Goal: Check status

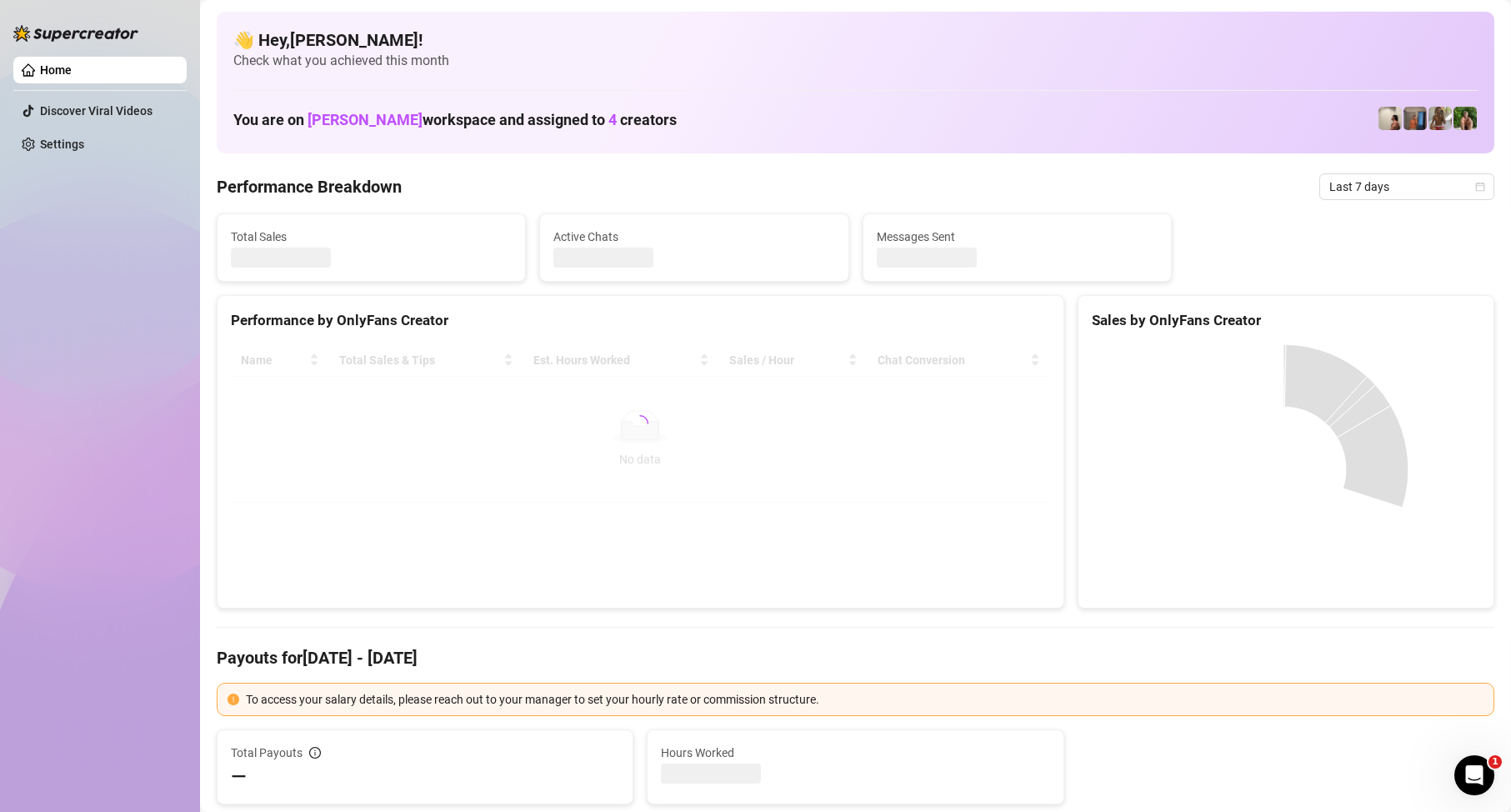
drag, startPoint x: 1347, startPoint y: 181, endPoint x: 1354, endPoint y: 201, distance: 21.2
click at [1348, 181] on span "Last 7 days" at bounding box center [1407, 186] width 155 height 25
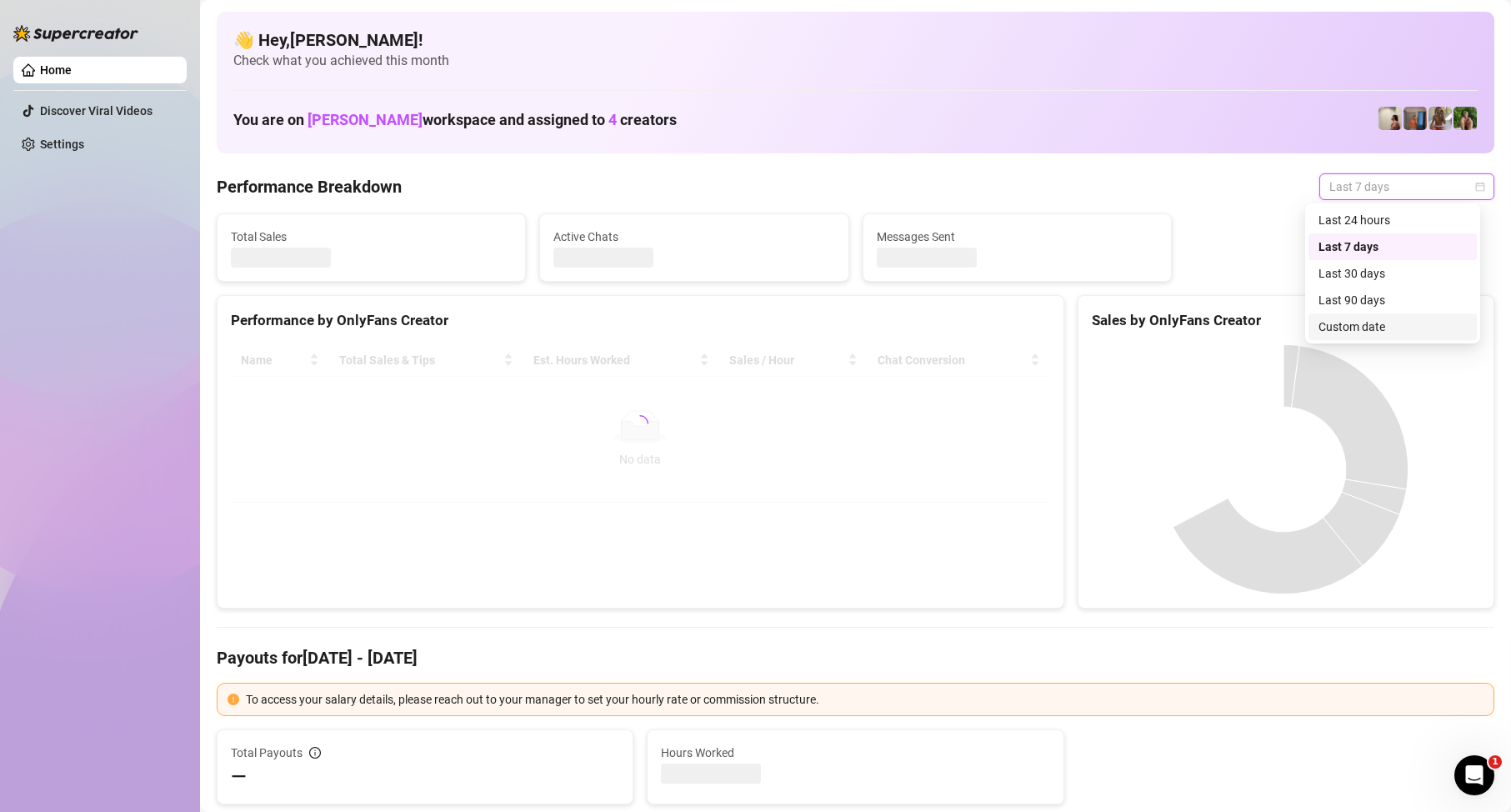
click at [1358, 329] on div "Custom date" at bounding box center [1393, 327] width 148 height 19
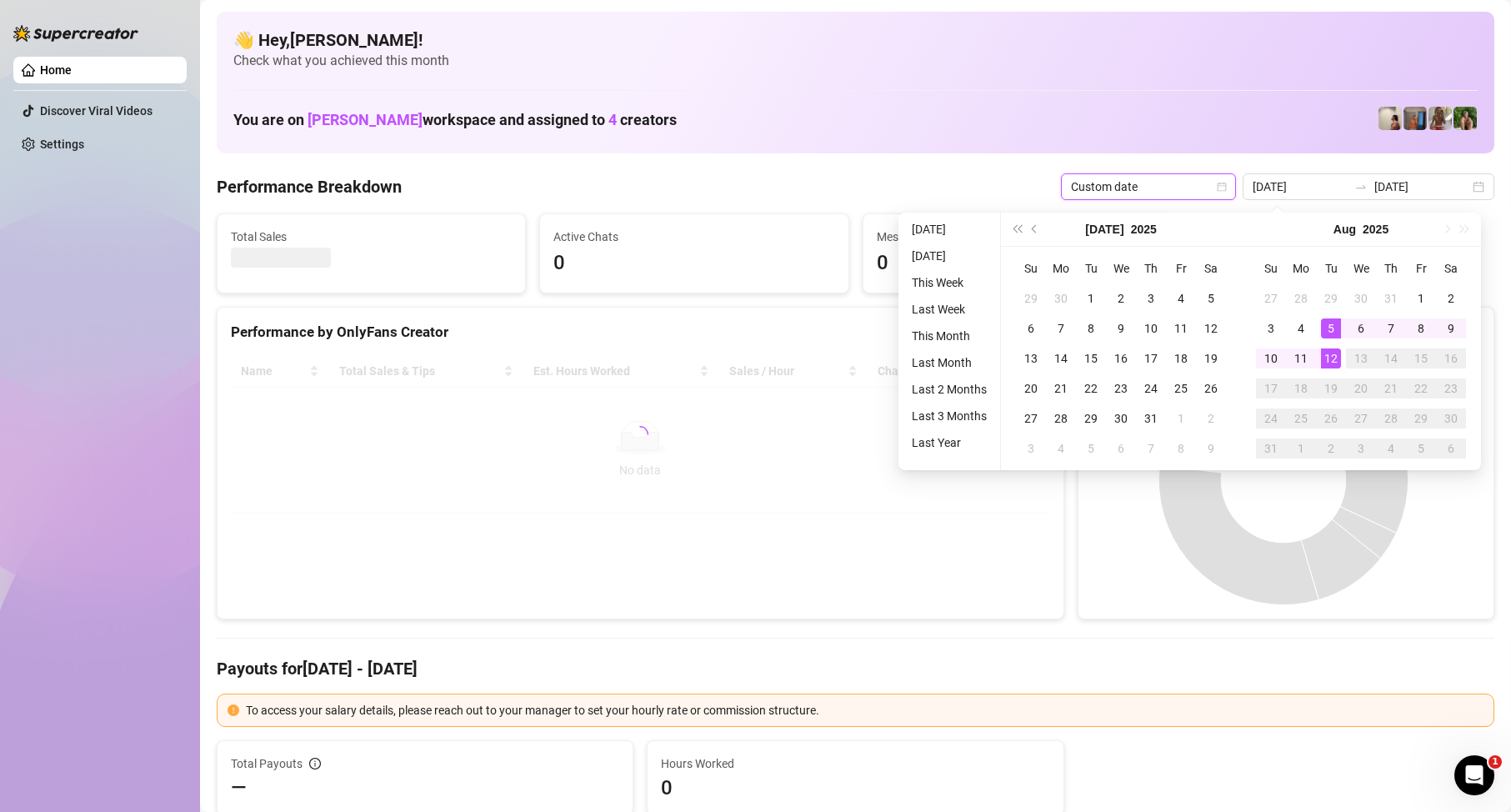
type input "[DATE]"
click at [1335, 361] on div "12" at bounding box center [1330, 358] width 20 height 20
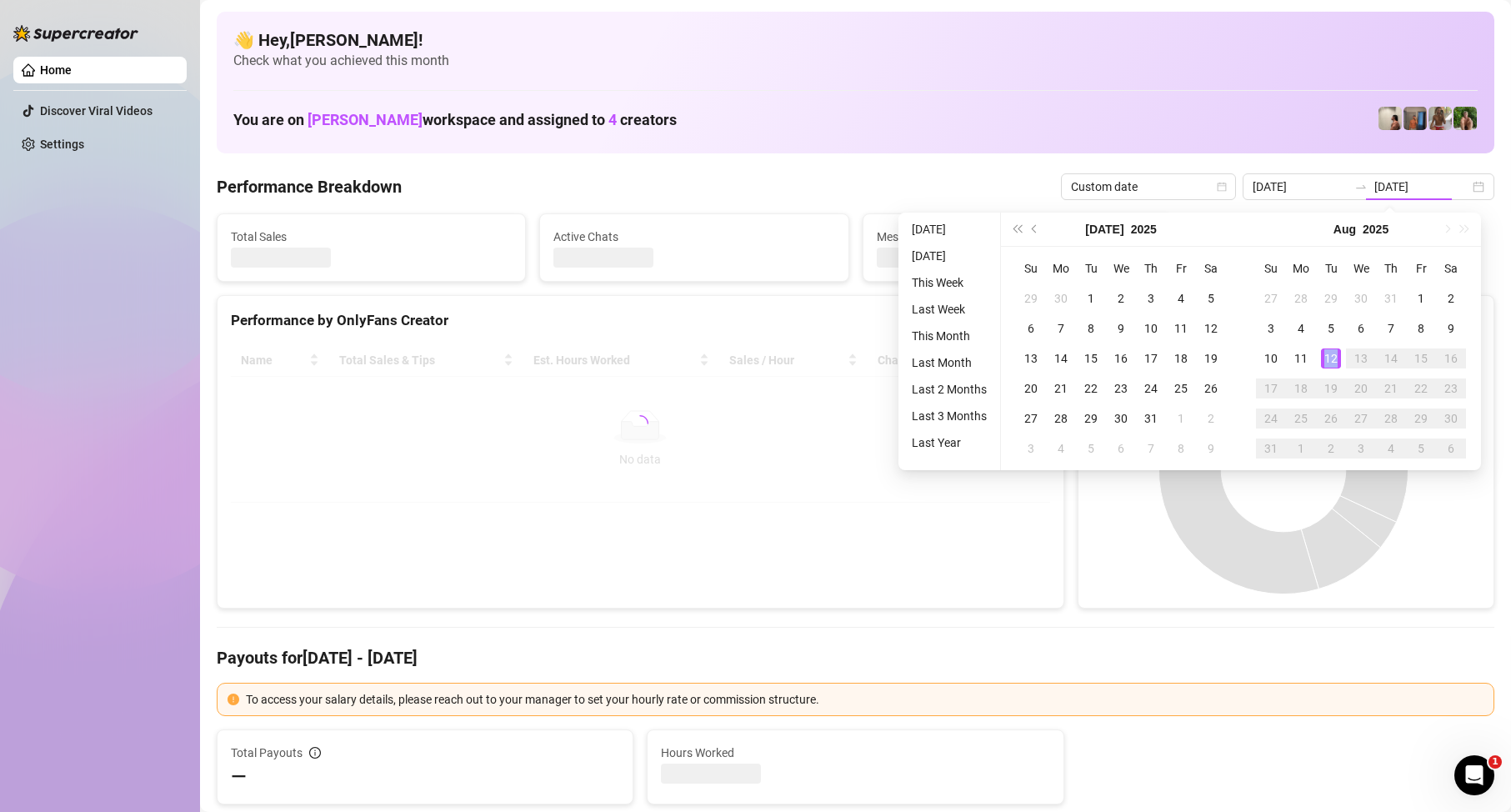
type input "[DATE]"
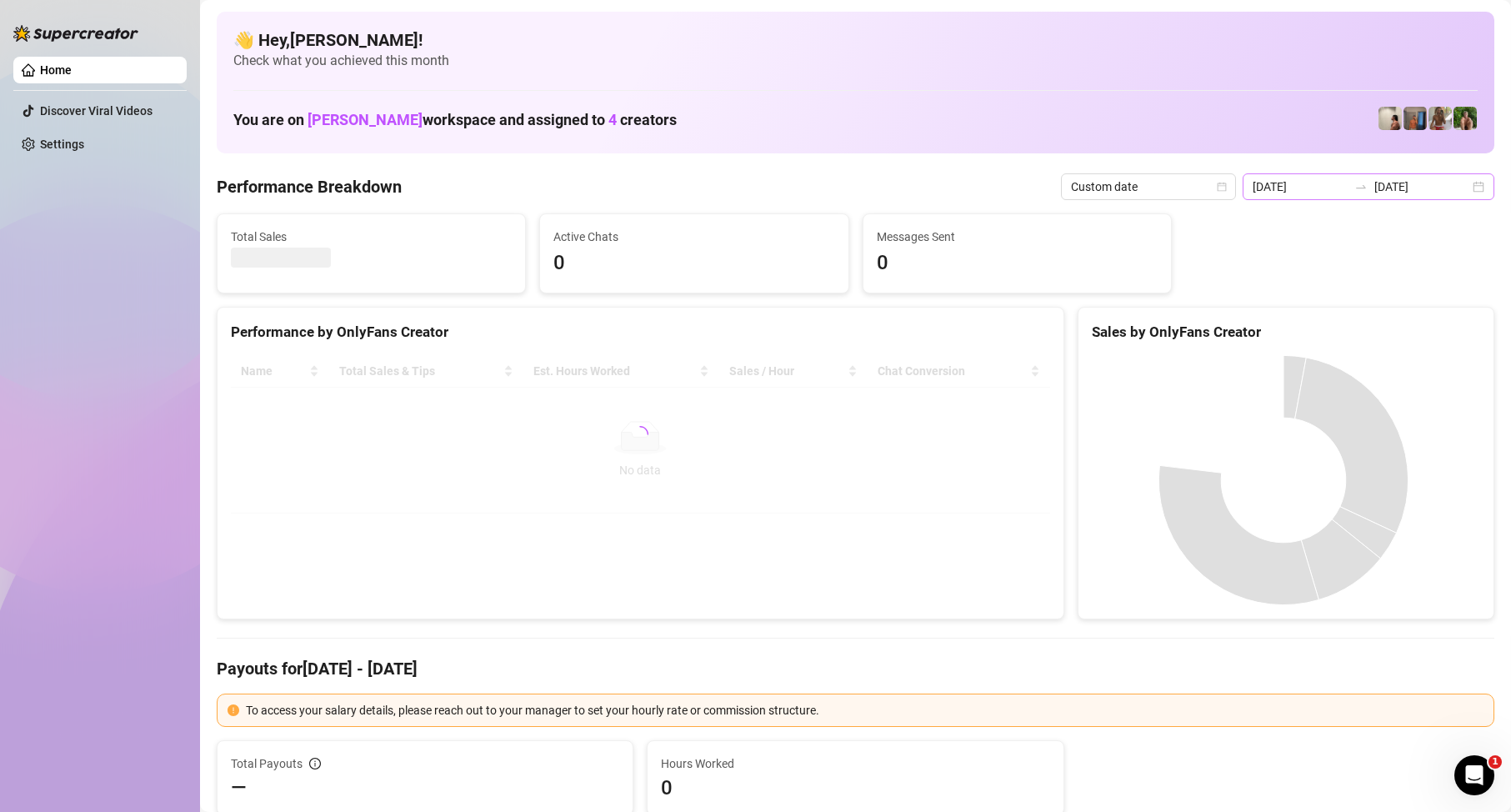
click at [1348, 181] on div at bounding box center [1361, 186] width 27 height 13
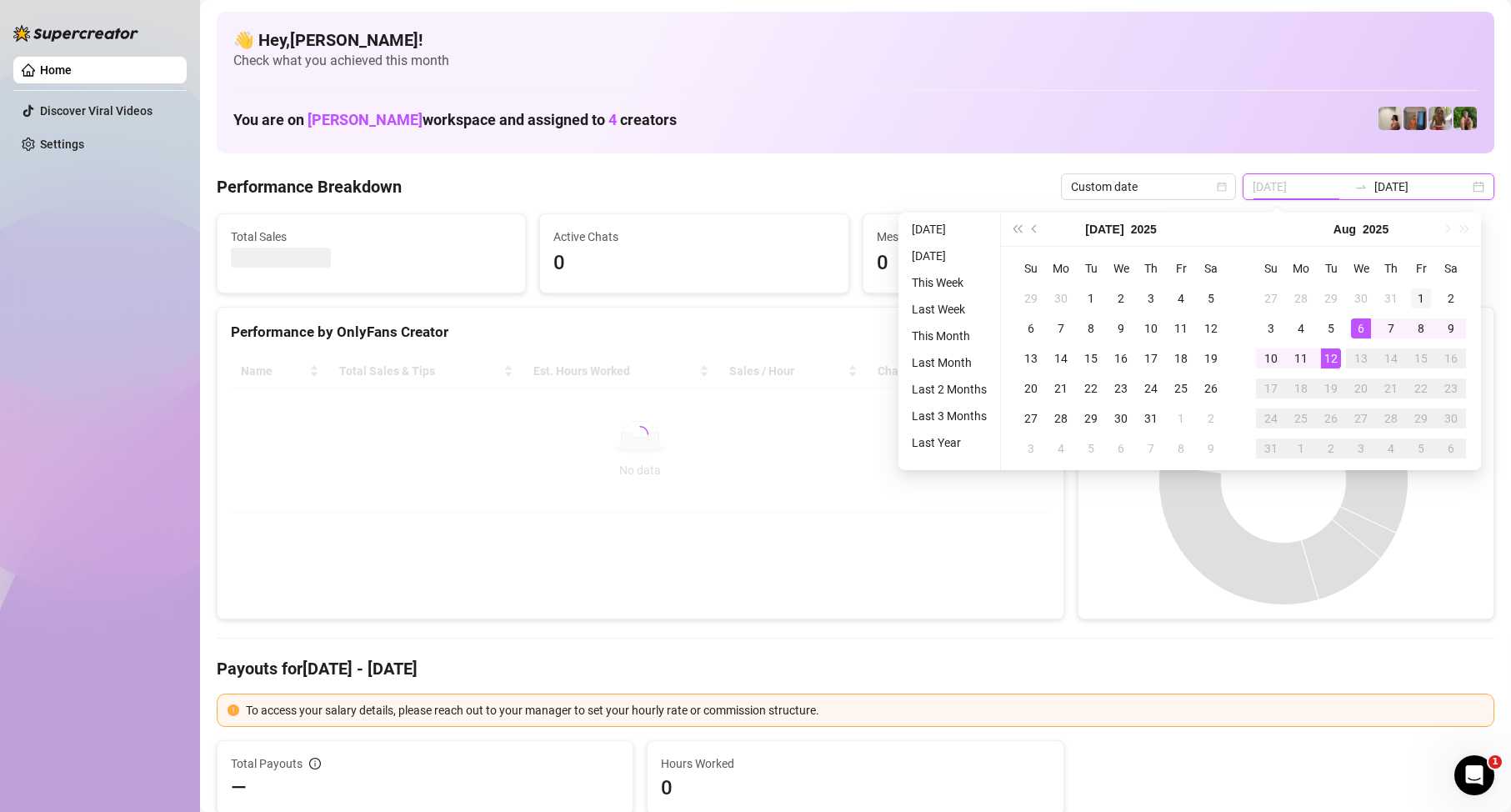
type input "2025-08-01"
click at [1411, 299] on div "1" at bounding box center [1421, 298] width 20 height 20
type input "[DATE]"
click at [1328, 359] on div "12" at bounding box center [1330, 358] width 20 height 20
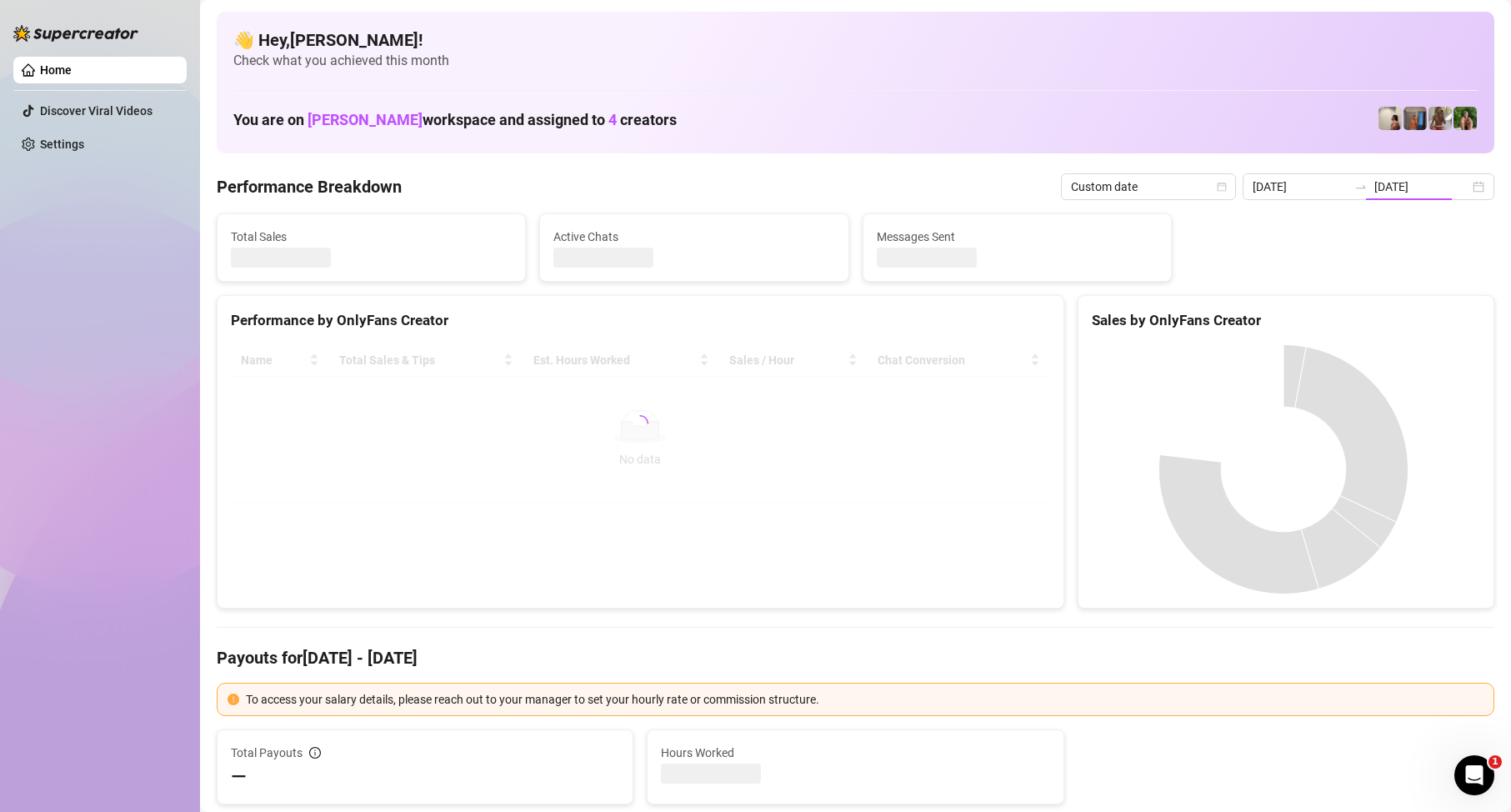
type input "2025-08-01"
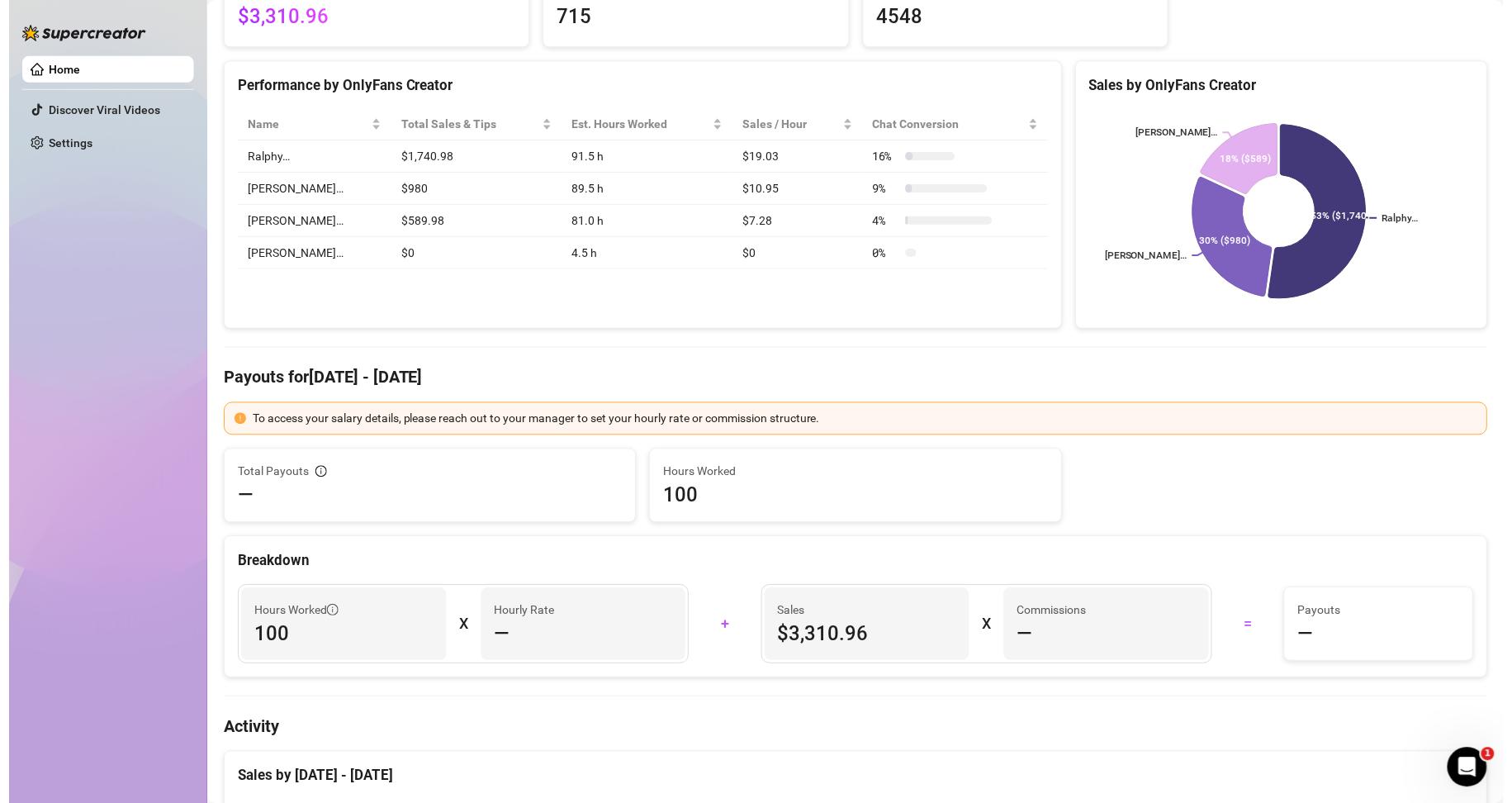
scroll to position [507, 0]
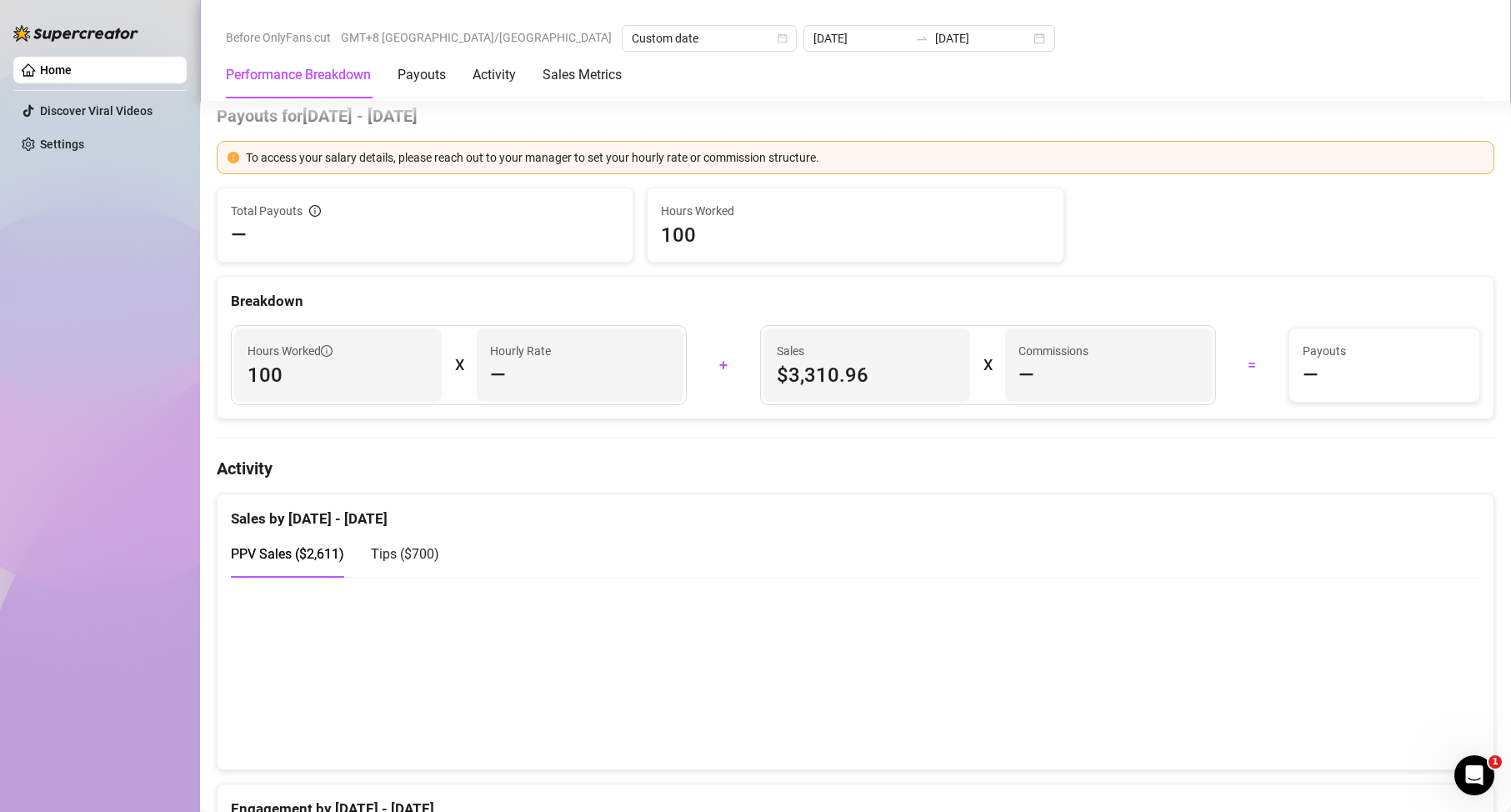
drag, startPoint x: 1275, startPoint y: 565, endPoint x: 1255, endPoint y: 543, distance: 29.7
click at [1275, 565] on div "PPV Sales ( $2,611 ) Tips ( $700 )" at bounding box center [855, 553] width 1249 height 47
click at [110, 328] on div "Home Discover Viral Videos Settings" at bounding box center [100, 398] width 173 height 796
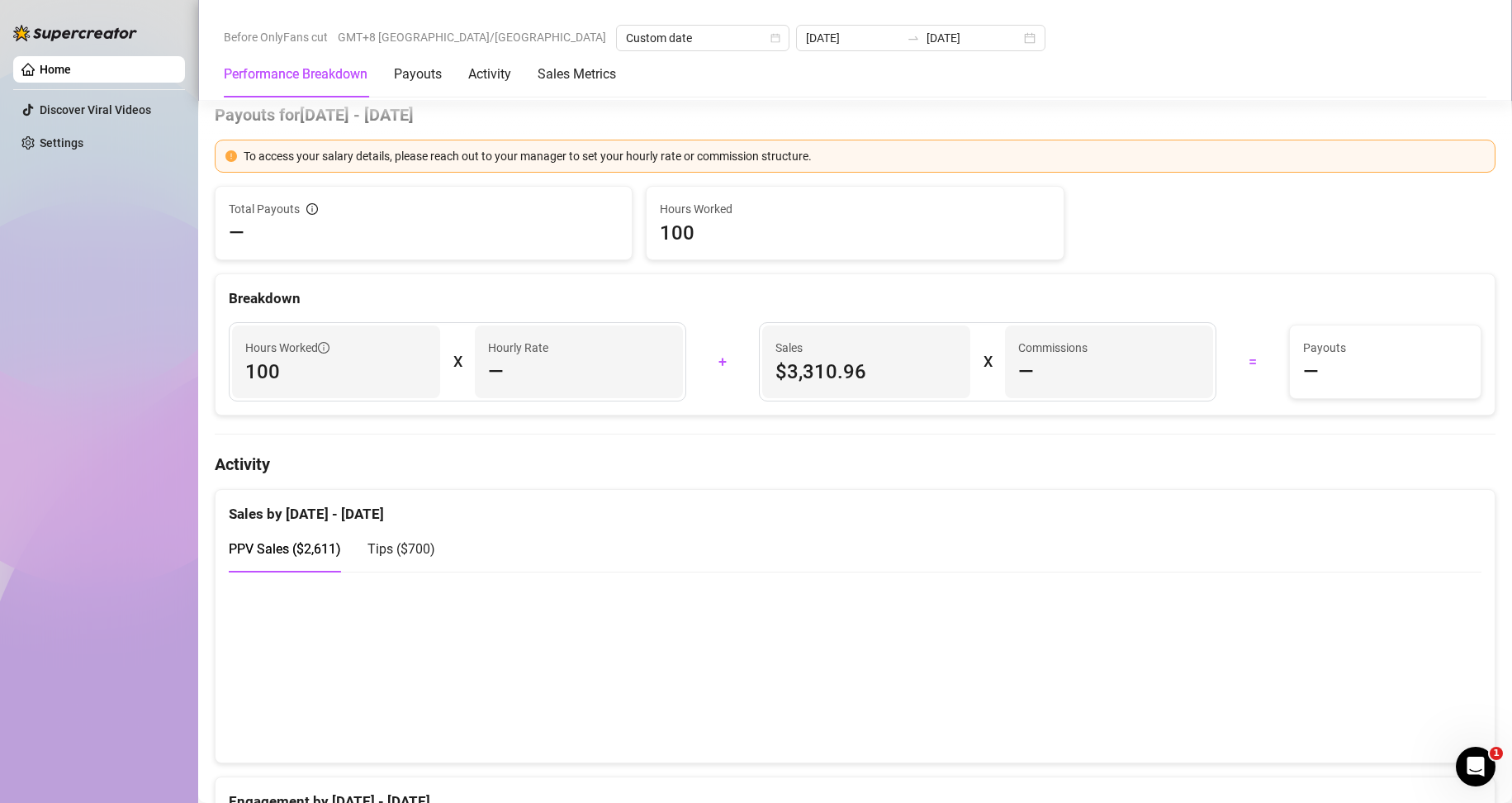
click at [132, 366] on div "Home Discover Viral Videos Settings" at bounding box center [99, 394] width 172 height 788
drag, startPoint x: 51, startPoint y: 444, endPoint x: 68, endPoint y: 440, distance: 17.5
click at [51, 442] on div "Home Discover Viral Videos Settings" at bounding box center [99, 394] width 172 height 788
click at [1166, 294] on div "Breakdown" at bounding box center [855, 298] width 1253 height 22
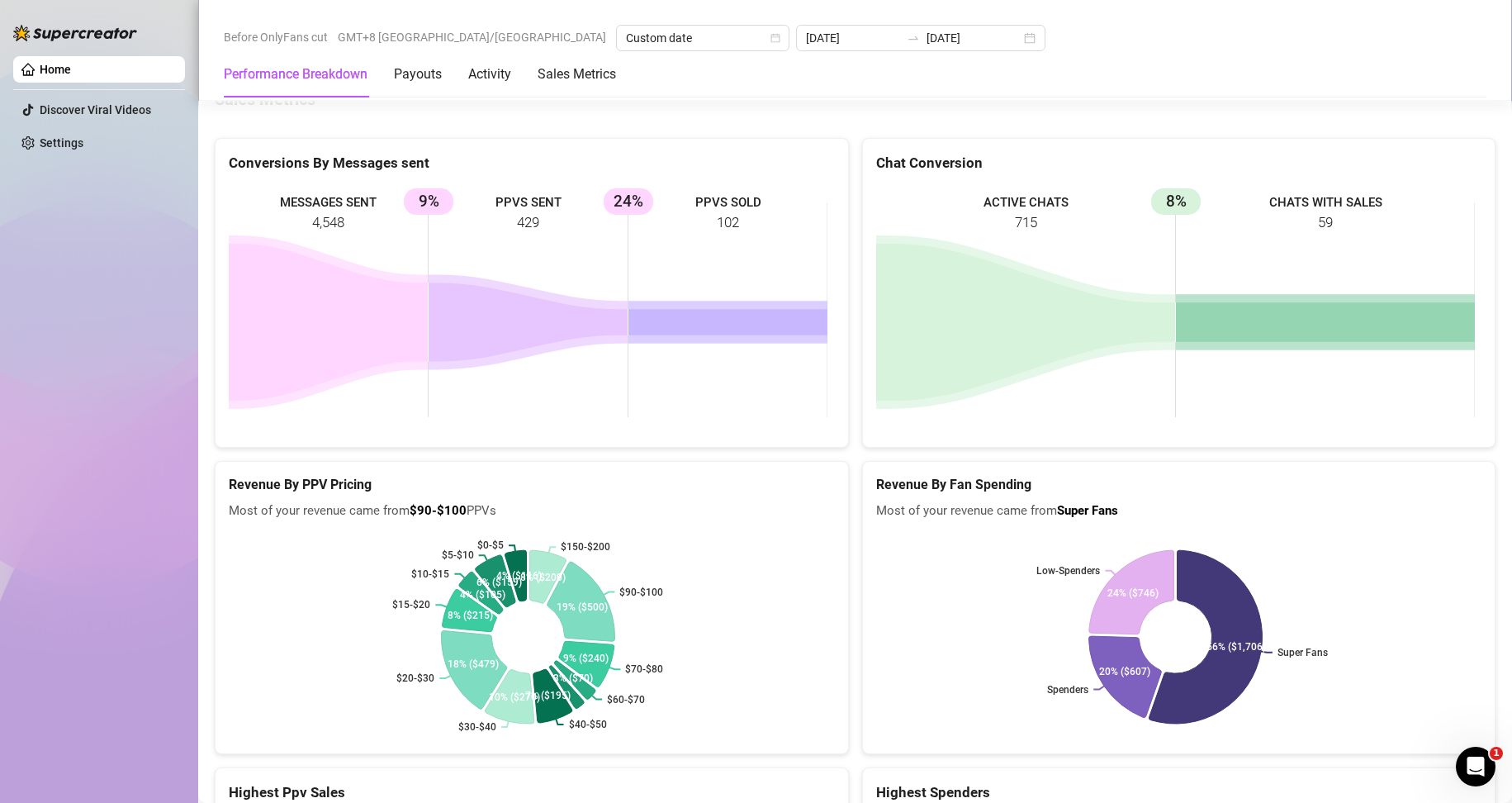
scroll to position [2614, 0]
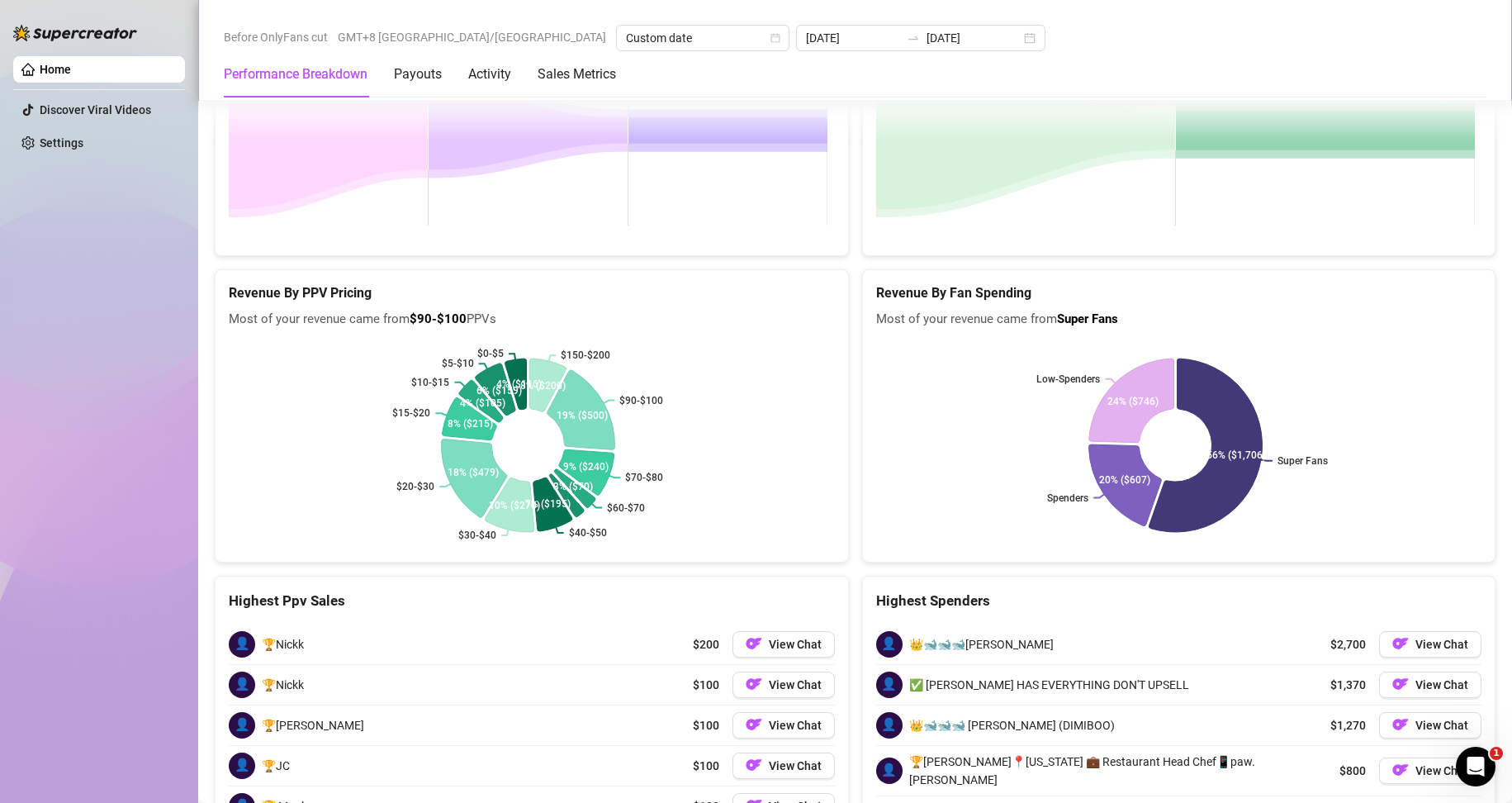
click at [91, 509] on div "Home Discover Viral Videos Settings" at bounding box center [99, 394] width 172 height 788
click at [1296, 611] on div "👤 👑🐋🐋🐋Jacob Flanagan $2,700 View Chat 👤 ✅ Johan HAS EVERYTHING DON'T UPSELL $1,…" at bounding box center [1179, 750] width 632 height 279
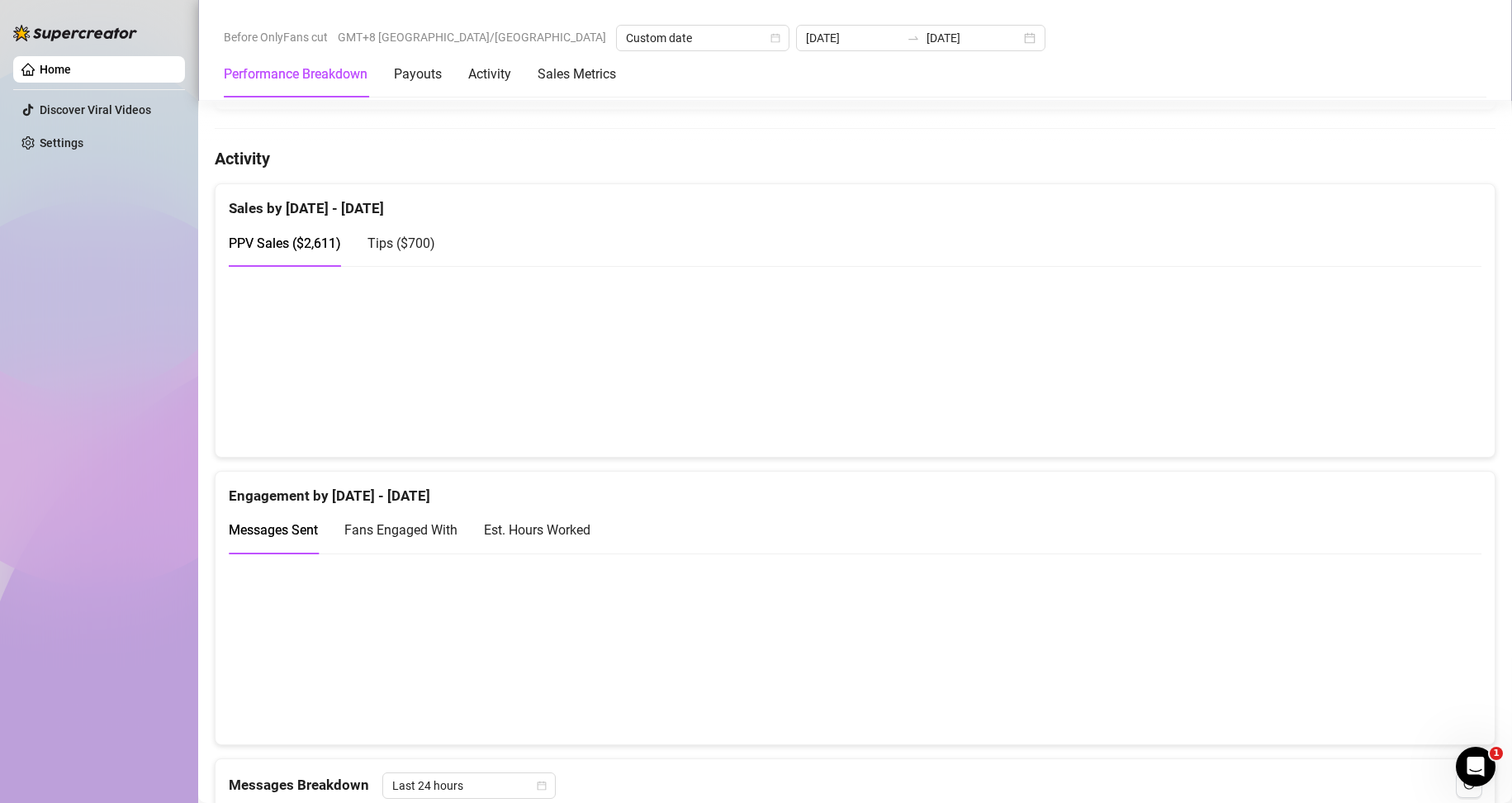
scroll to position [797, 0]
